Goal: Task Accomplishment & Management: Use online tool/utility

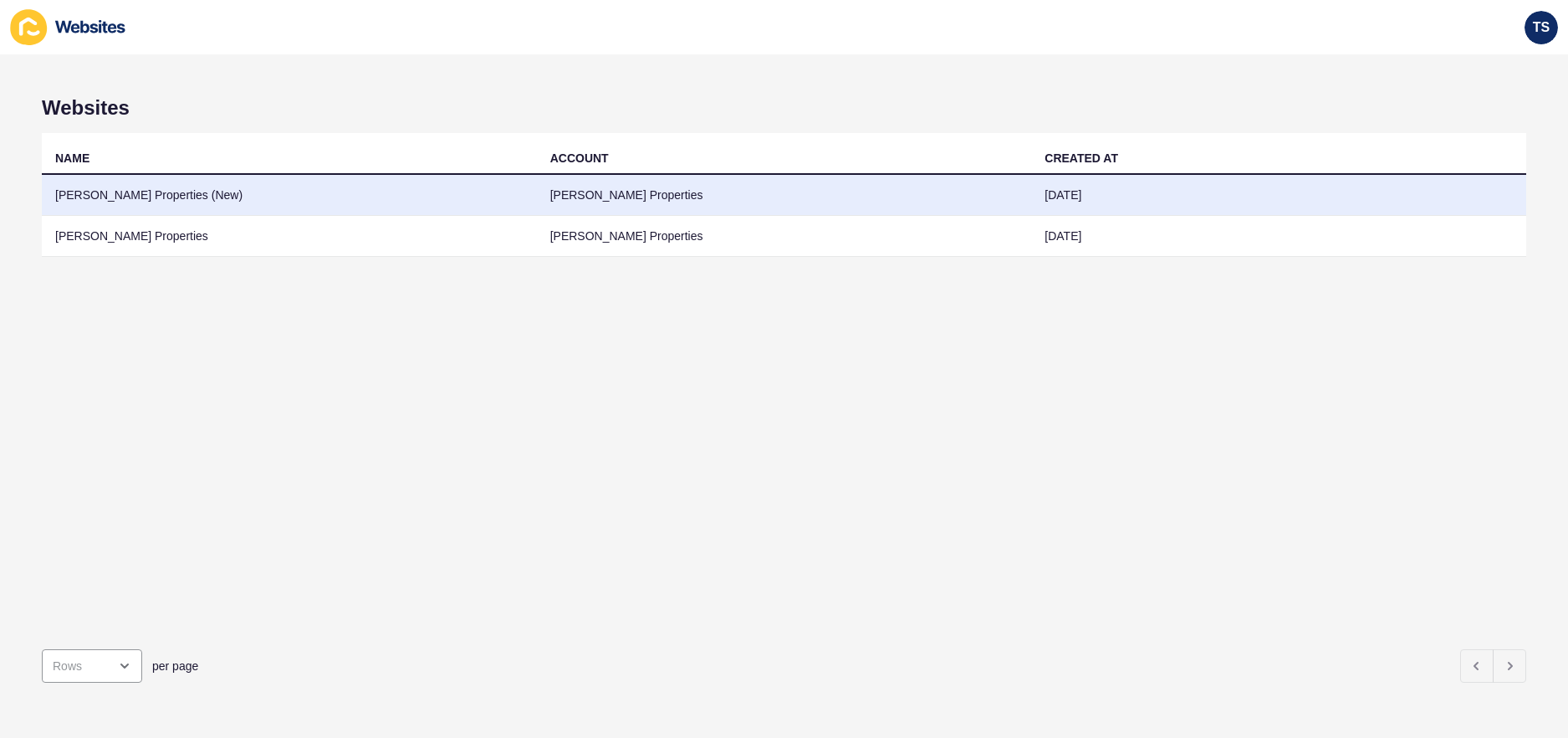
click at [219, 187] on td "[PERSON_NAME] Properties (New)" at bounding box center [289, 195] width 495 height 41
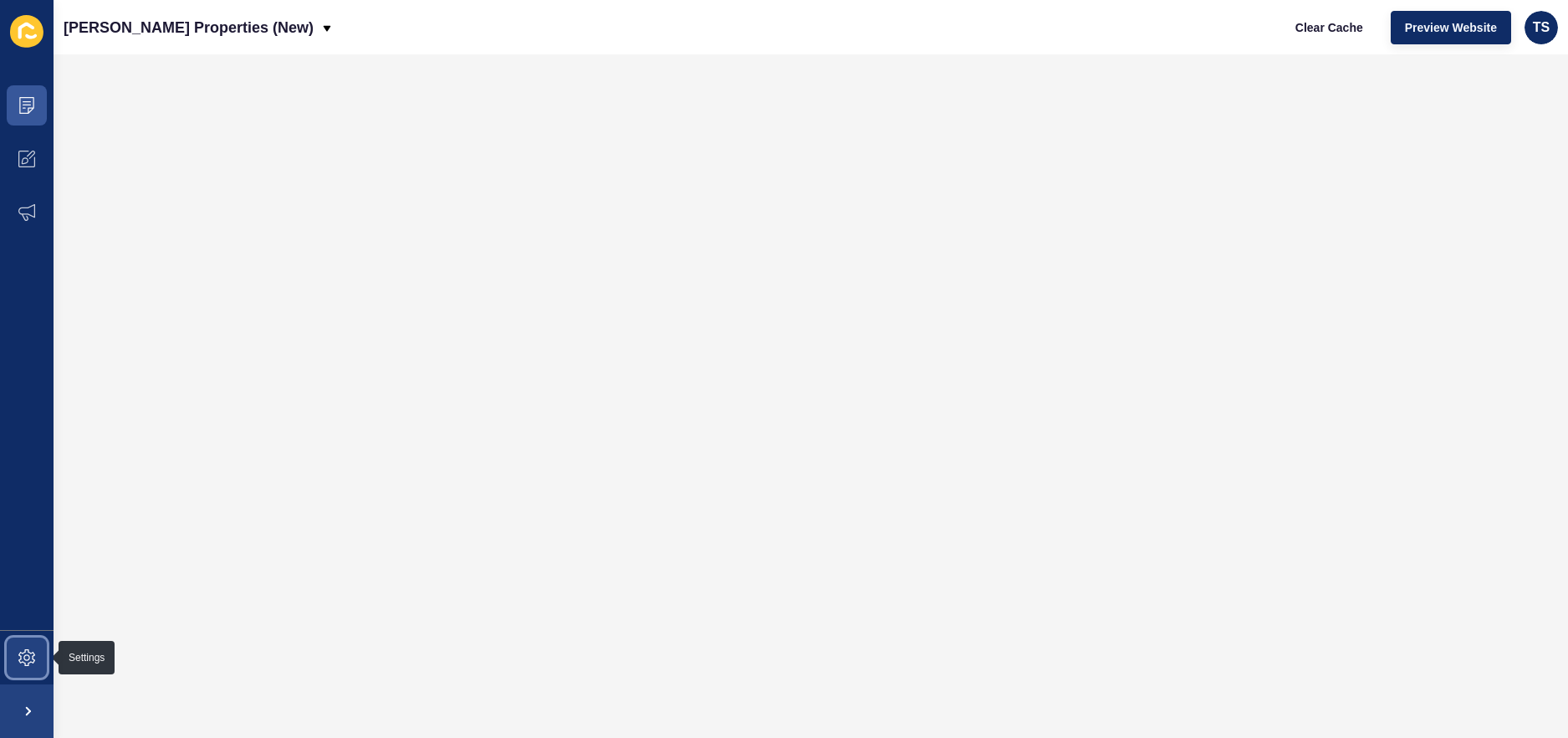
click at [22, 654] on icon at bounding box center [26, 657] width 16 height 16
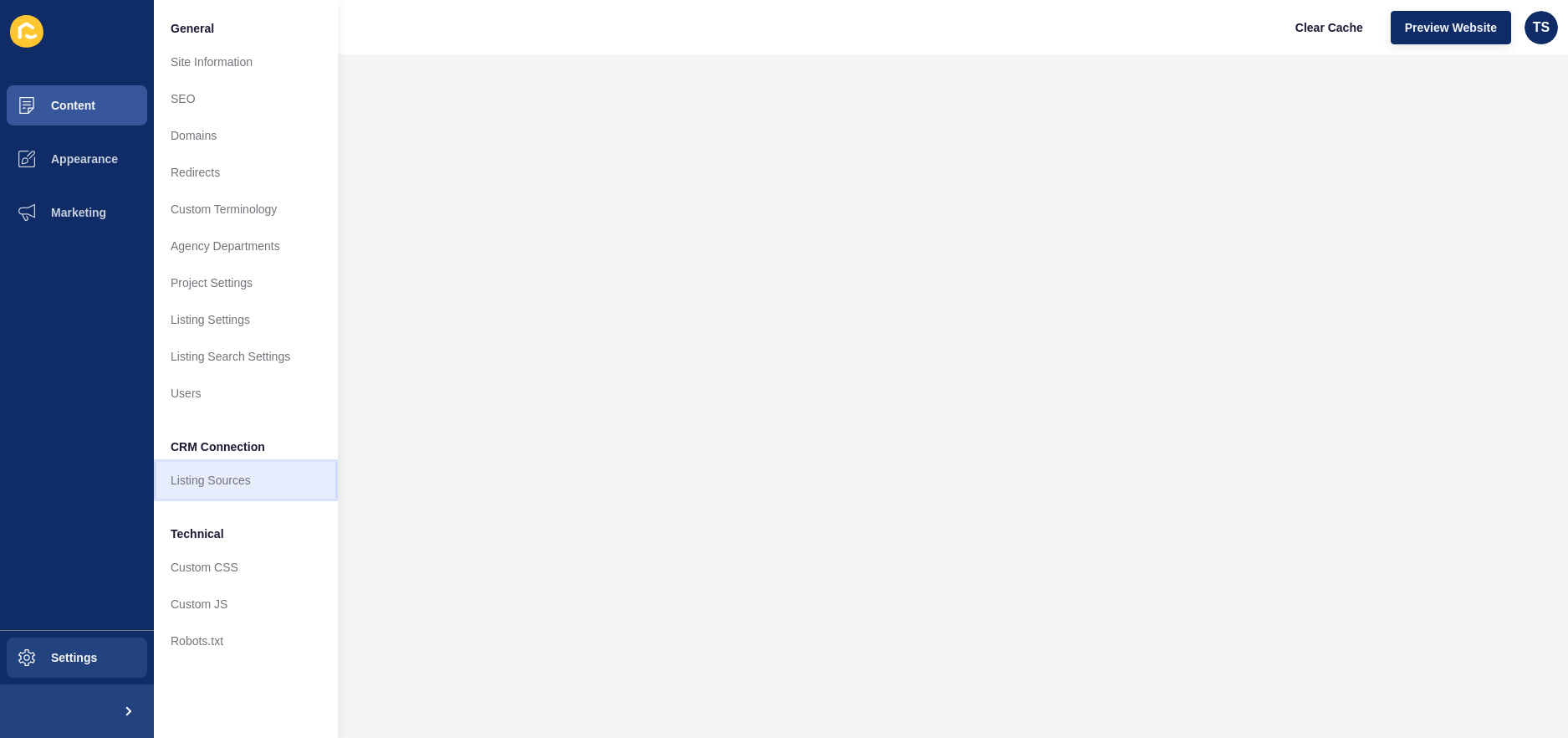
click at [225, 483] on link "Listing Sources" at bounding box center [246, 480] width 184 height 37
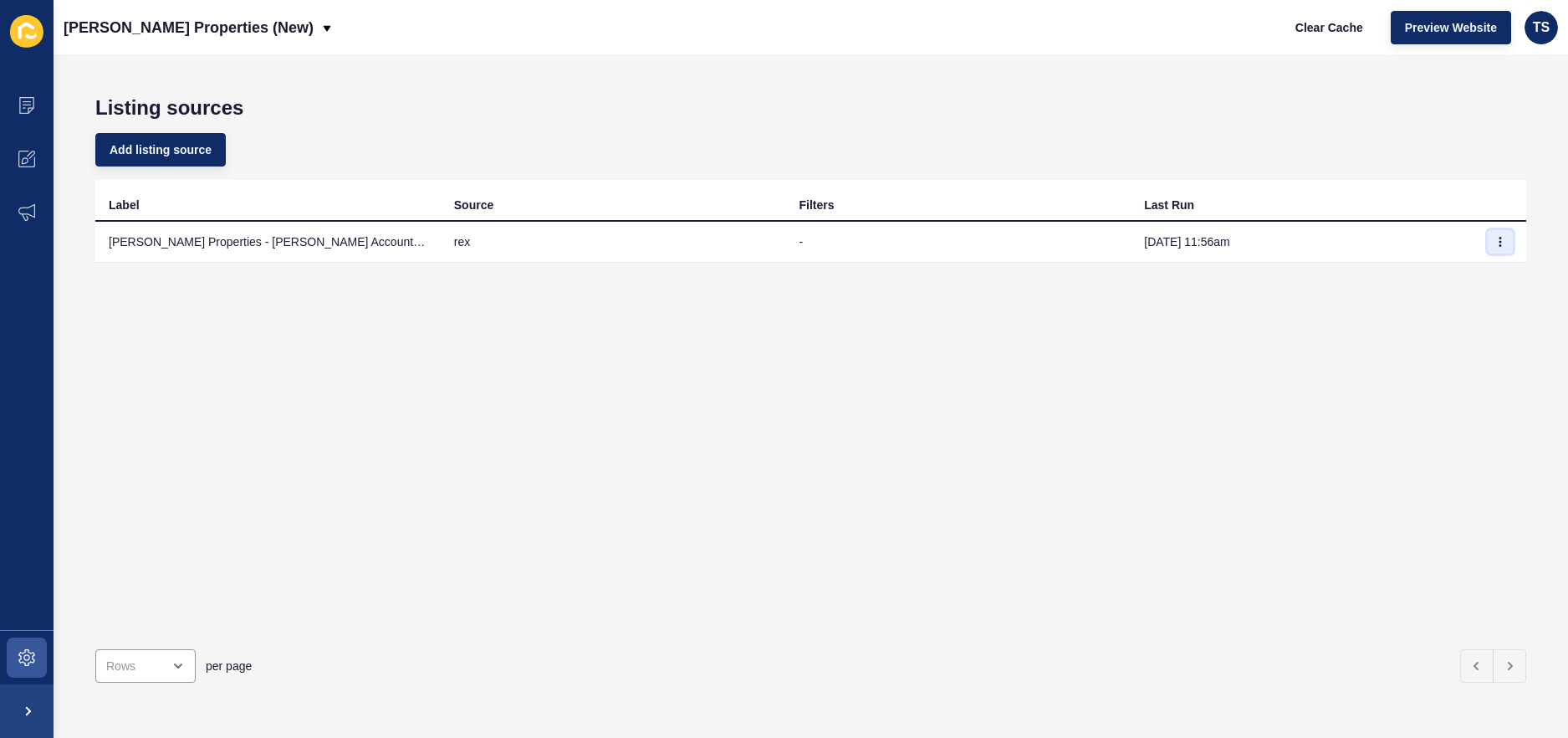
click at [1503, 245] on icon "button" at bounding box center [1501, 242] width 10 height 10
click at [1420, 272] on link "Sync now" at bounding box center [1454, 276] width 118 height 37
click at [1501, 244] on icon "button" at bounding box center [1501, 242] width 10 height 10
click at [1470, 278] on link "Sync now" at bounding box center [1454, 276] width 118 height 37
click at [1496, 238] on icon "button" at bounding box center [1501, 242] width 10 height 10
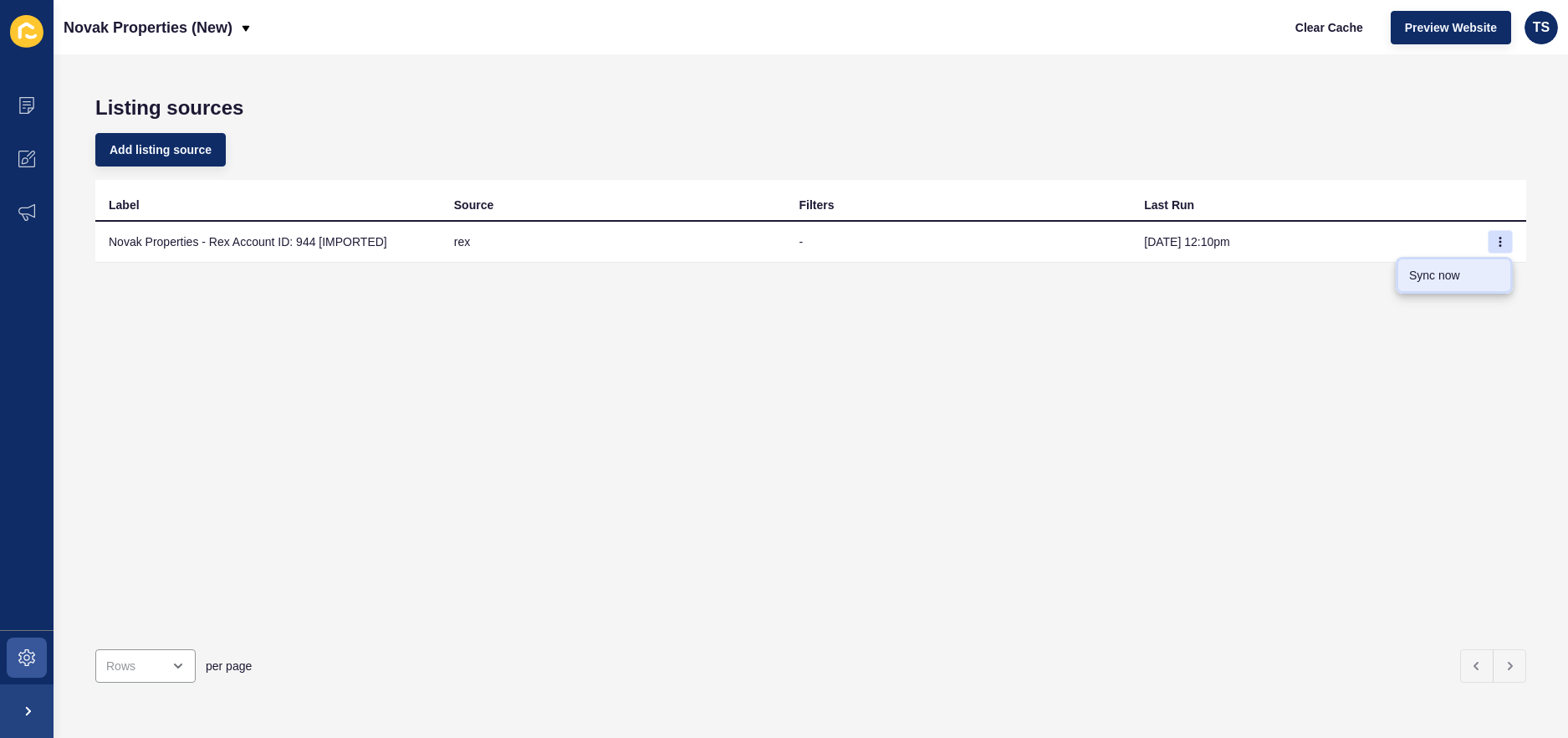
click at [1450, 277] on link "Sync now" at bounding box center [1454, 276] width 118 height 37
click at [1509, 242] on button "button" at bounding box center [1501, 242] width 25 height 23
click at [1435, 275] on link "Sync now" at bounding box center [1454, 276] width 118 height 37
click at [1497, 249] on button "button" at bounding box center [1501, 242] width 25 height 23
click at [1479, 277] on link "Sync now" at bounding box center [1454, 276] width 118 height 37
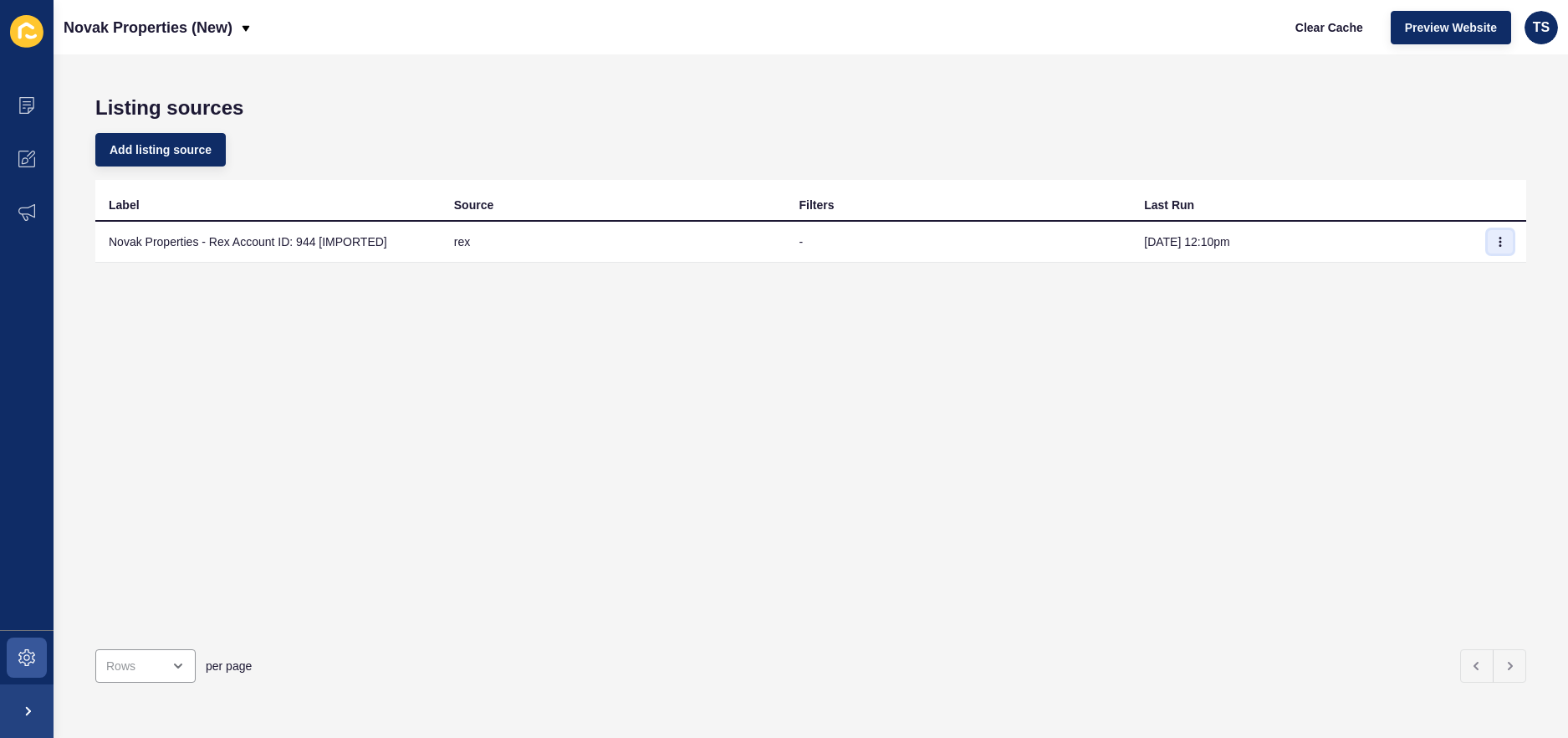
click at [1501, 246] on icon "button" at bounding box center [1501, 242] width 1 height 9
click at [1451, 278] on link "Sync now" at bounding box center [1454, 276] width 118 height 37
click at [1499, 245] on icon "button" at bounding box center [1501, 242] width 10 height 10
click at [1427, 282] on link "Sync now" at bounding box center [1454, 276] width 118 height 37
click at [1499, 243] on icon "button" at bounding box center [1501, 242] width 10 height 10
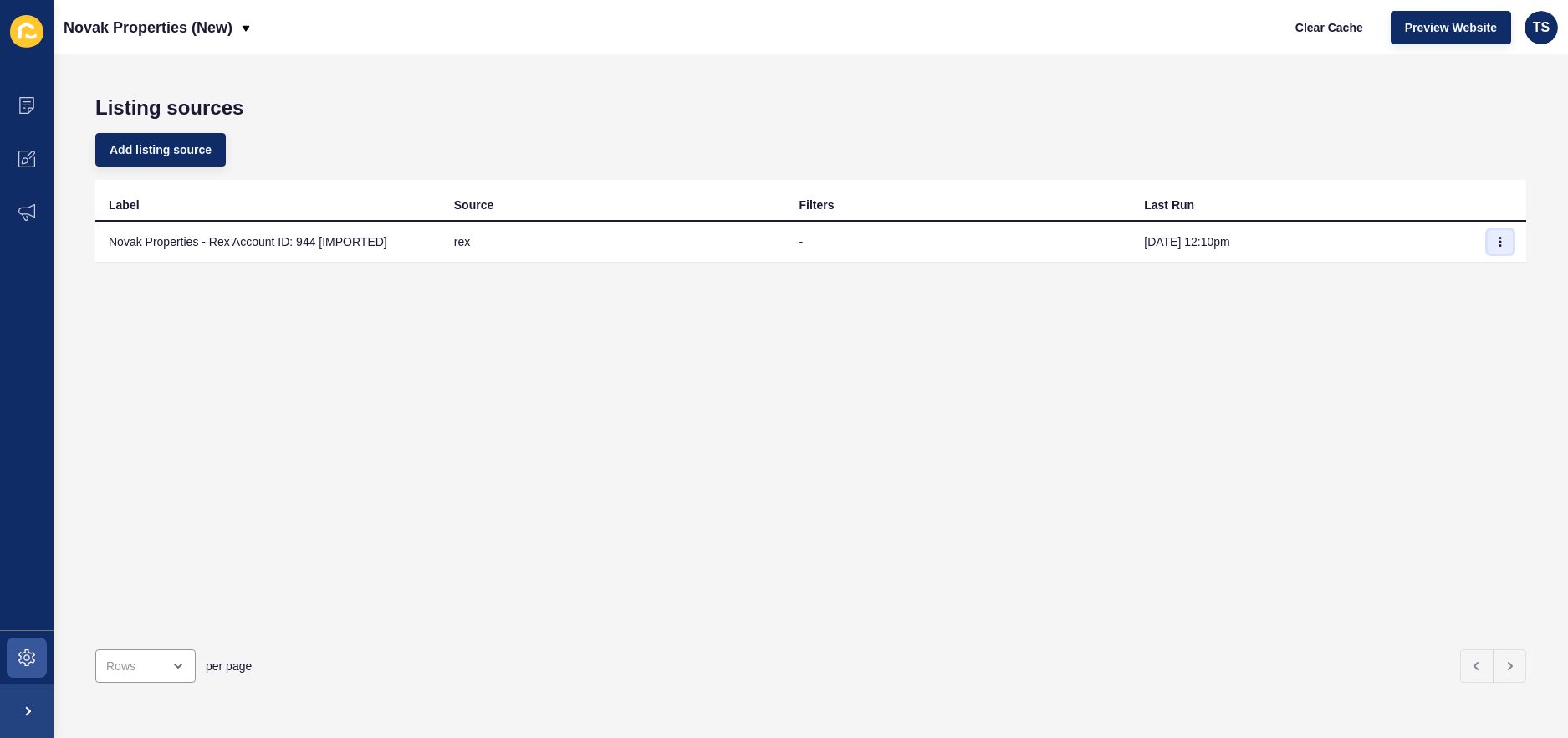
drag, startPoint x: 1499, startPoint y: 243, endPoint x: 1492, endPoint y: 249, distance: 9.2
click at [1499, 244] on icon "button" at bounding box center [1501, 242] width 10 height 10
click at [1499, 243] on icon "button" at bounding box center [1501, 242] width 10 height 10
click at [1454, 277] on link "Sync now" at bounding box center [1454, 276] width 118 height 37
